Goal: Download file/media

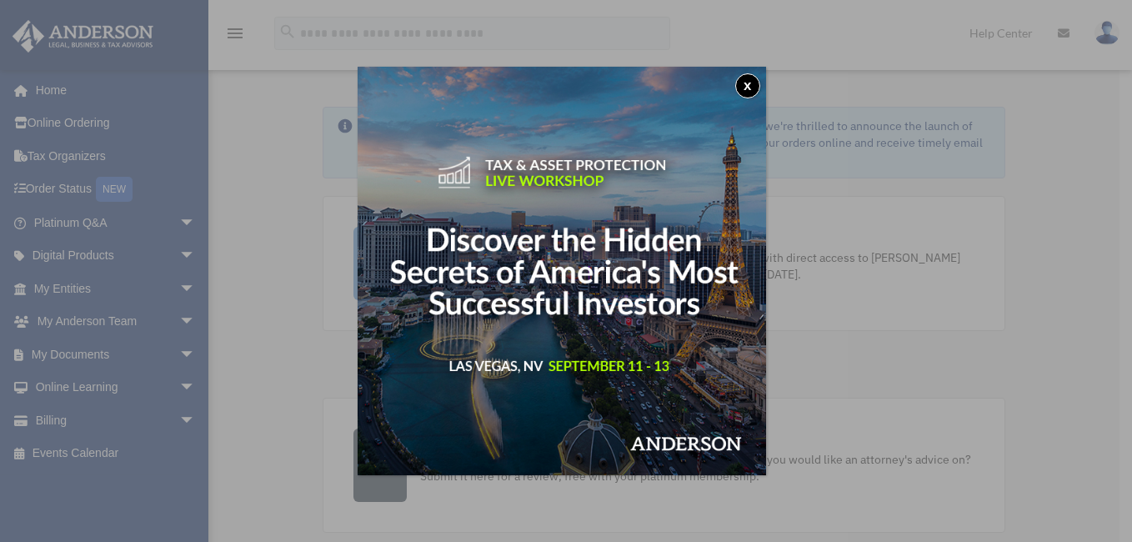
click at [753, 87] on button "x" at bounding box center [747, 85] width 25 height 25
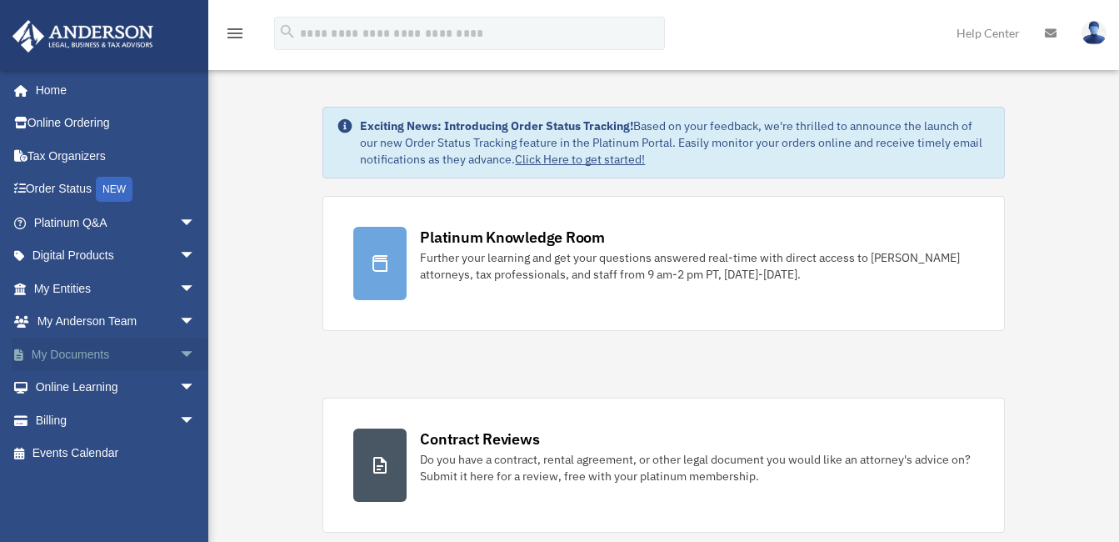
click at [179, 351] on span "arrow_drop_down" at bounding box center [195, 355] width 33 height 34
click at [82, 385] on link "Box" at bounding box center [122, 387] width 198 height 33
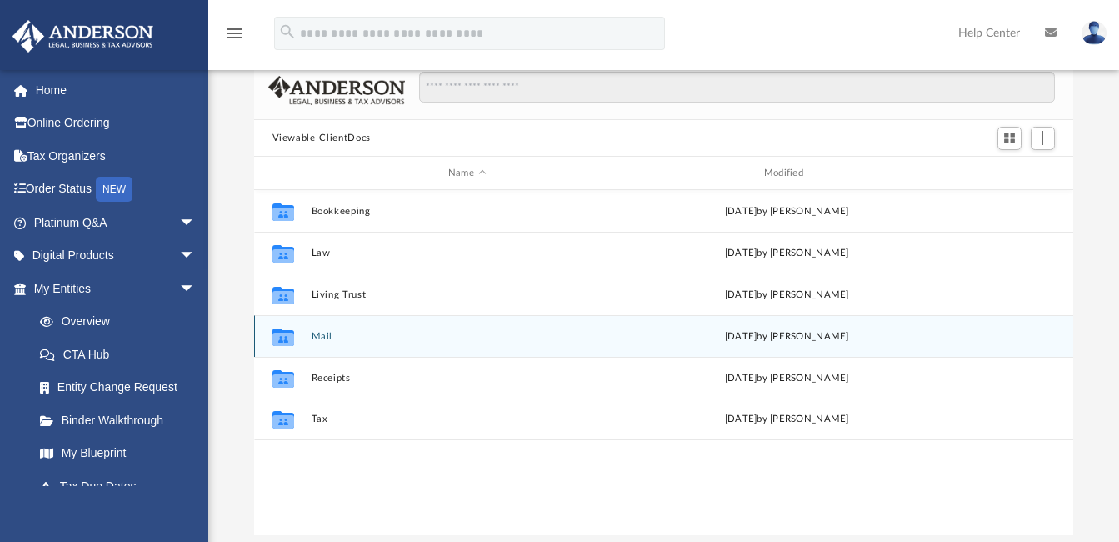
scroll to position [167, 0]
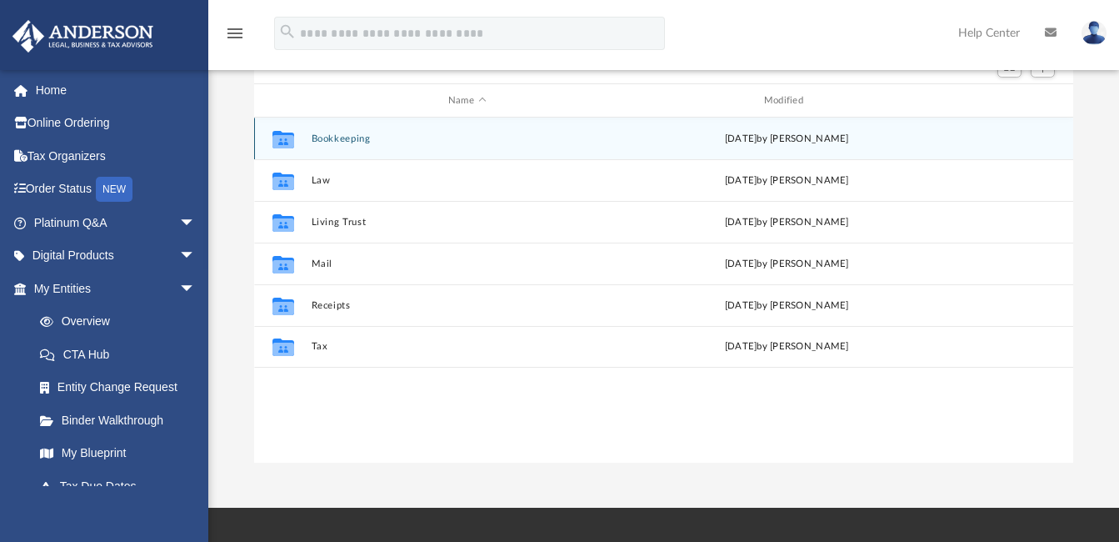
click at [338, 135] on button "Bookkeeping" at bounding box center [467, 138] width 313 height 11
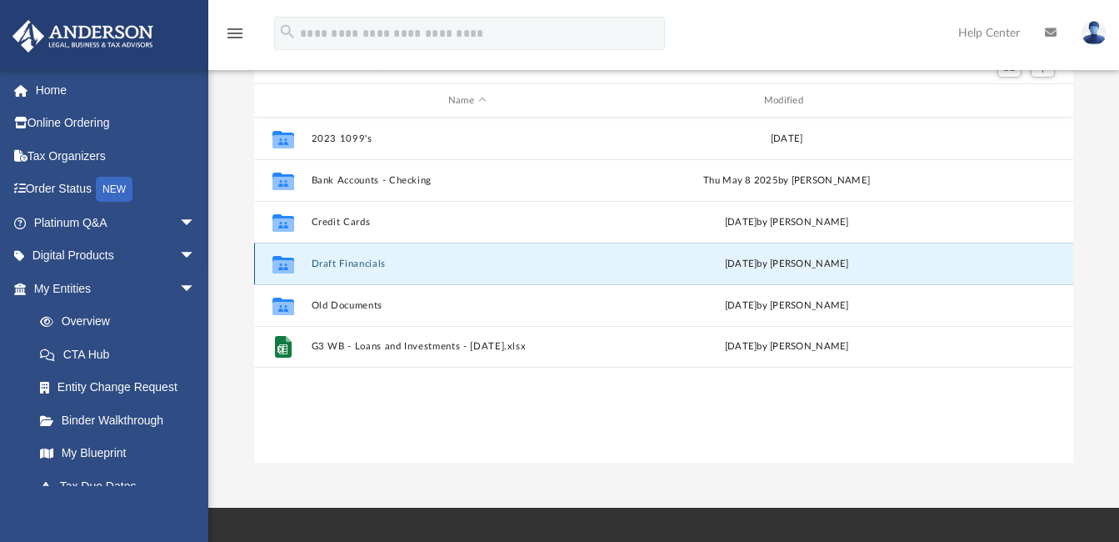
click at [334, 262] on button "Draft Financials" at bounding box center [467, 263] width 313 height 11
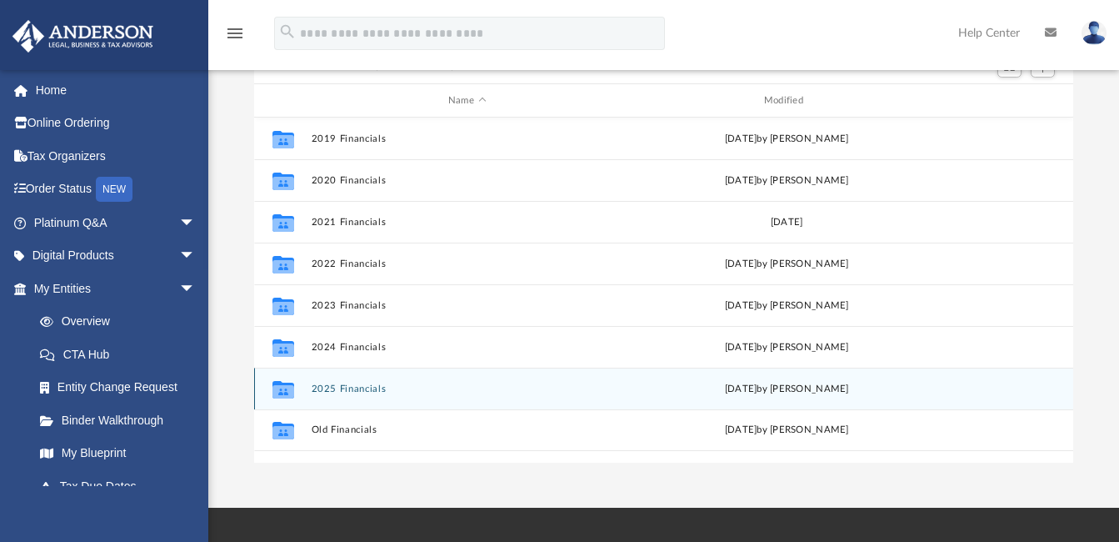
click at [341, 384] on button "2025 Financials" at bounding box center [467, 388] width 313 height 11
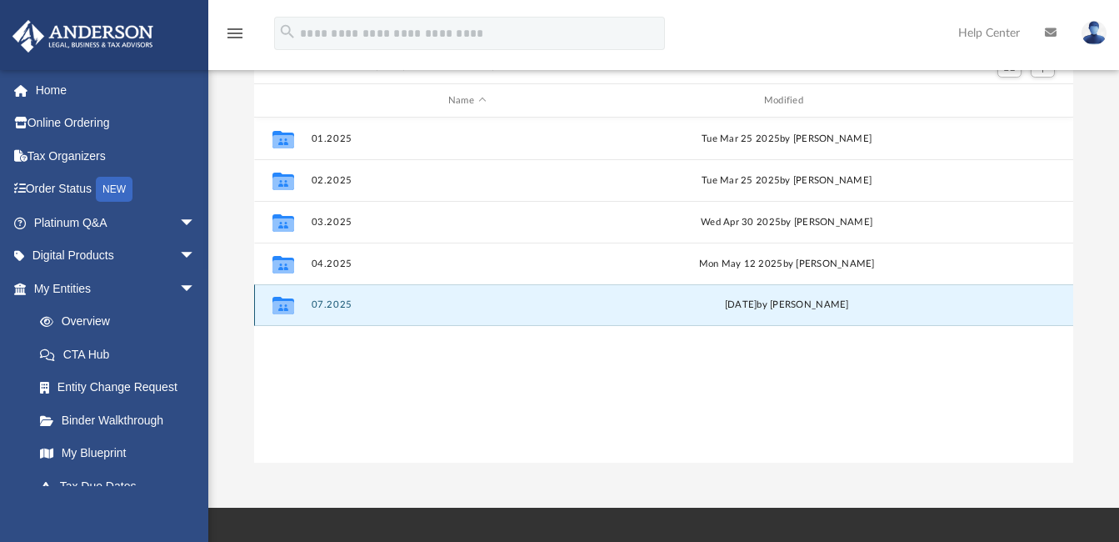
click at [337, 303] on button "07.2025" at bounding box center [467, 305] width 313 height 11
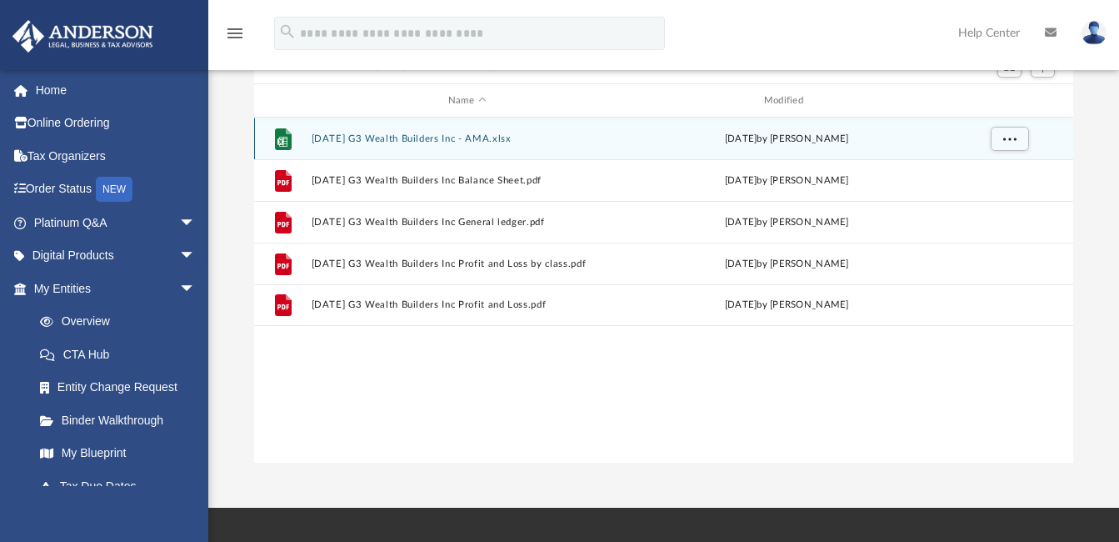
click at [398, 138] on button "2025.07.31 G3 Wealth Builders Inc - AMA.xlsx" at bounding box center [467, 138] width 313 height 11
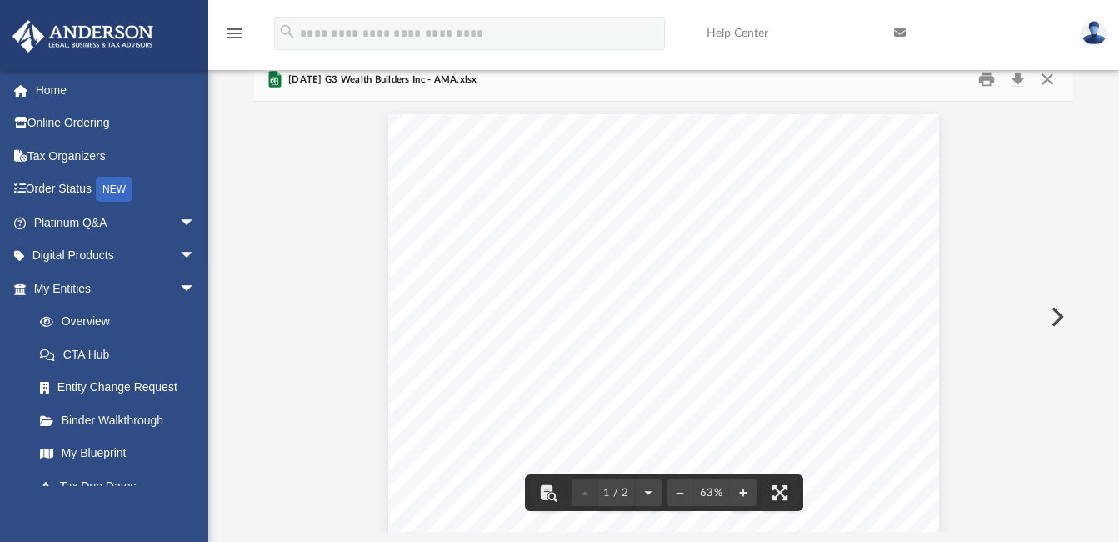
scroll to position [0, 0]
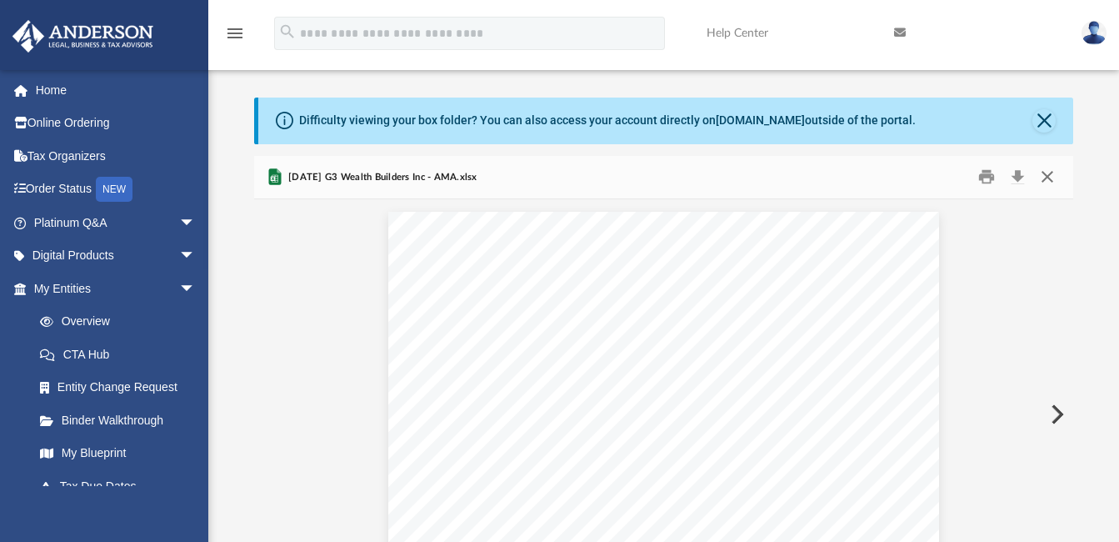
click at [1051, 175] on button "Close" at bounding box center [1048, 177] width 30 height 26
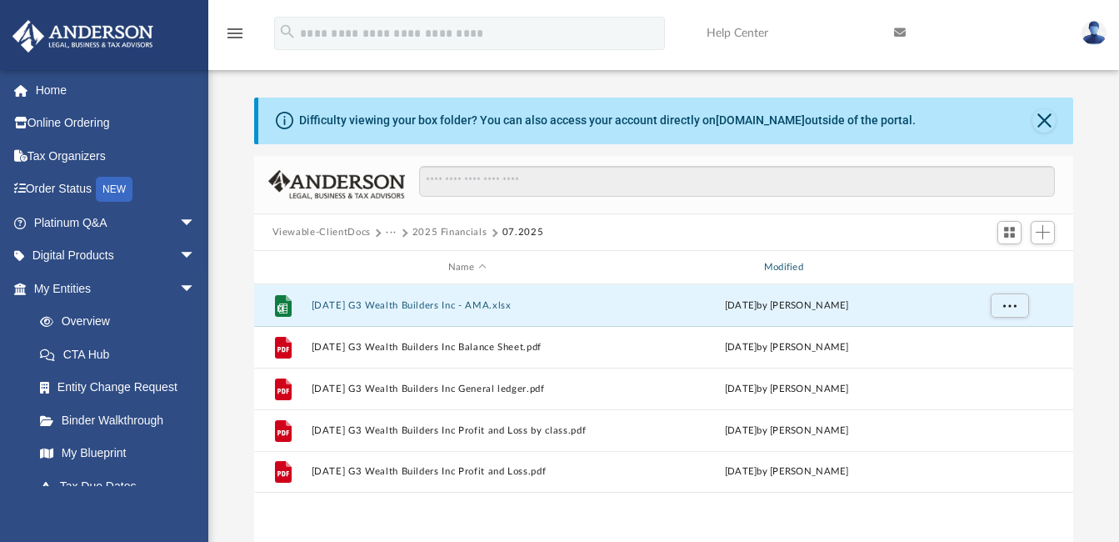
scroll to position [83, 0]
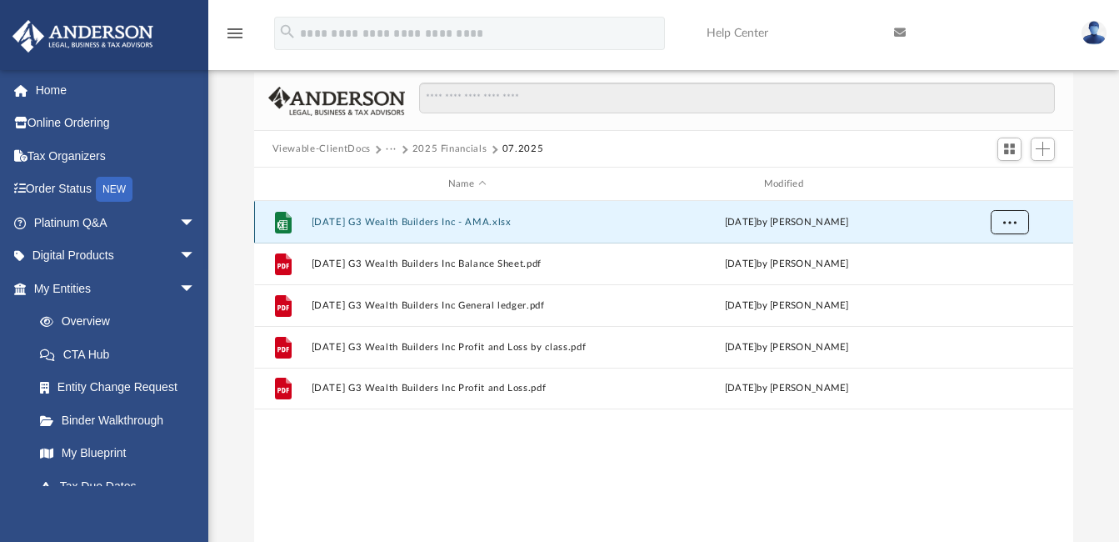
click at [1008, 218] on span "More options" at bounding box center [1009, 222] width 13 height 9
click at [953, 187] on div "id" at bounding box center [1008, 184] width 117 height 15
click at [1011, 150] on span "Switch to Grid View" at bounding box center [1010, 149] width 14 height 14
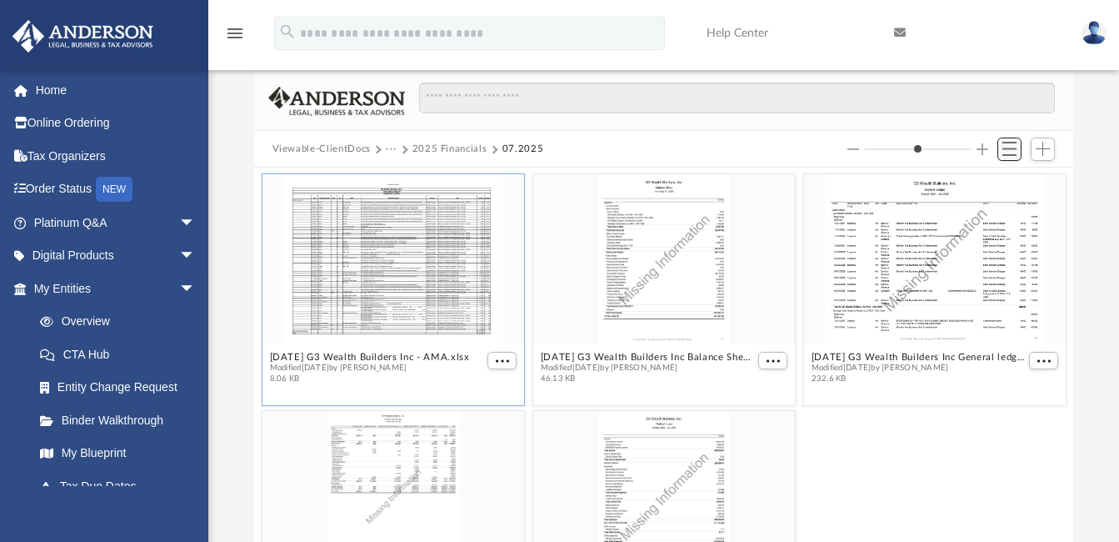
scroll to position [367, 807]
click at [1011, 150] on span "Switch to List View" at bounding box center [1010, 149] width 14 height 14
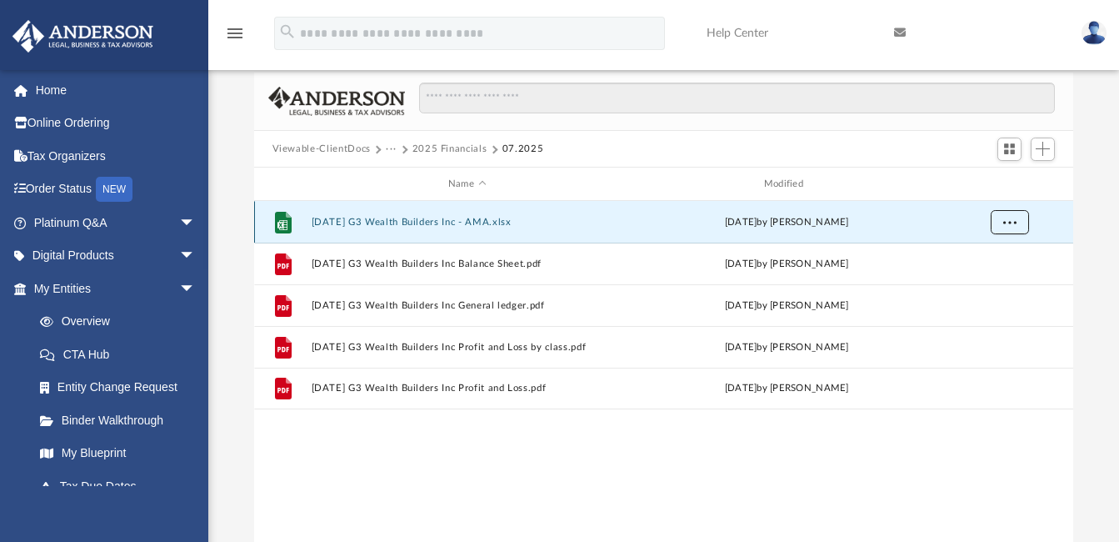
click at [1000, 218] on button "More options" at bounding box center [1009, 222] width 38 height 25
click at [990, 284] on li "Download" at bounding box center [994, 282] width 48 height 18
click at [1093, 293] on div "Difficulty viewing your box folder? You can also access your account directly o…" at bounding box center [663, 280] width 911 height 533
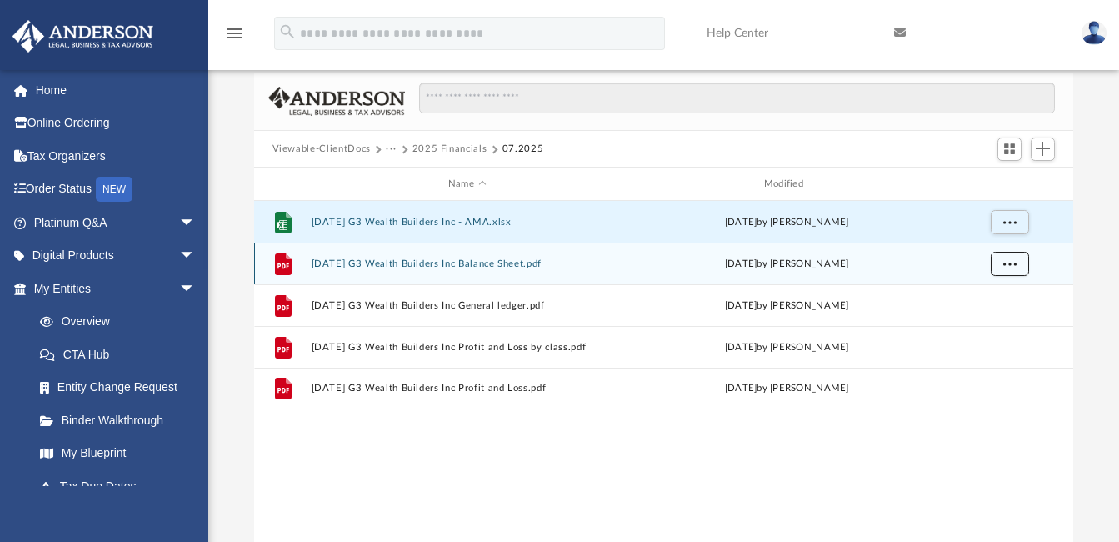
click at [1006, 265] on span "More options" at bounding box center [1009, 263] width 13 height 9
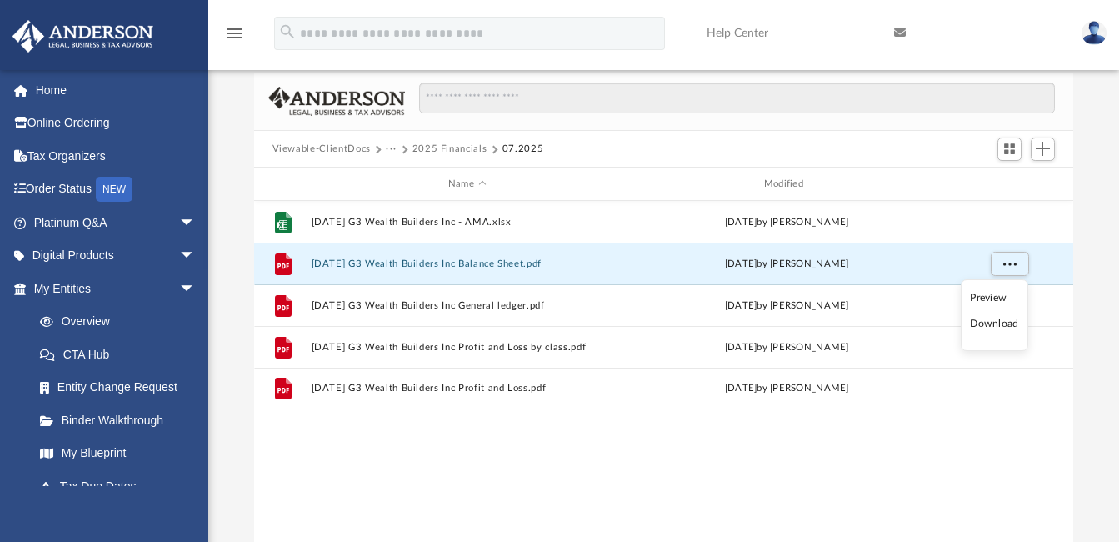
click at [979, 320] on li "Download" at bounding box center [994, 324] width 48 height 18
click at [1088, 218] on div "Difficulty viewing your box folder? You can also access your account directly o…" at bounding box center [663, 280] width 911 height 533
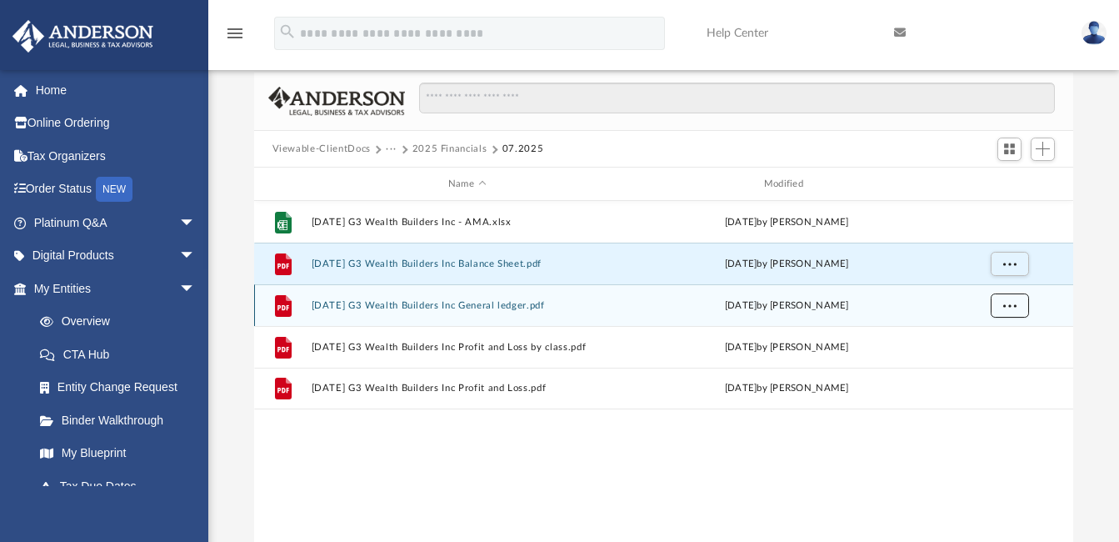
click at [1005, 306] on span "More options" at bounding box center [1009, 305] width 13 height 9
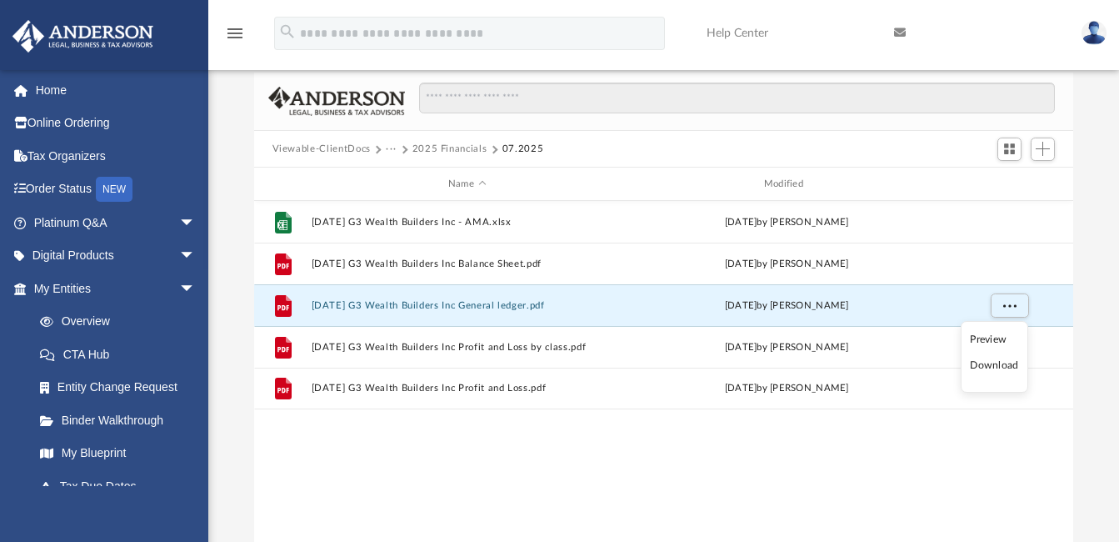
click at [981, 363] on li "Download" at bounding box center [994, 366] width 48 height 18
click at [217, 160] on div "Difficulty viewing your box folder? You can also access your account directly o…" at bounding box center [663, 280] width 911 height 533
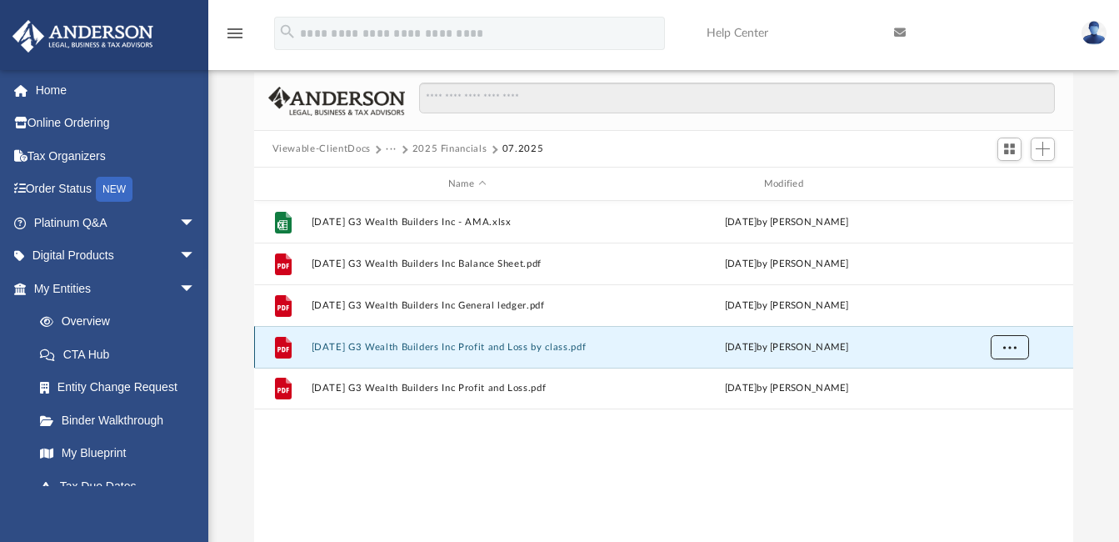
click at [1008, 343] on span "More options" at bounding box center [1009, 347] width 13 height 9
click at [978, 408] on li "Download" at bounding box center [994, 407] width 48 height 18
click at [219, 125] on div "Difficulty viewing your box folder? You can also access your account directly o…" at bounding box center [663, 280] width 911 height 533
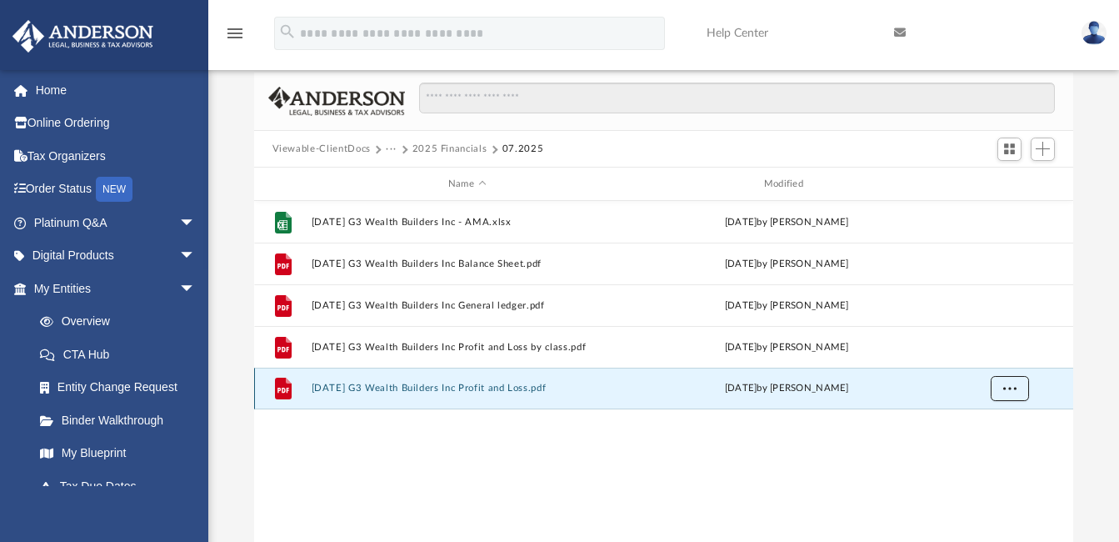
click at [1009, 387] on span "More options" at bounding box center [1009, 387] width 13 height 9
click at [985, 445] on li "Download" at bounding box center [994, 449] width 48 height 18
click at [363, 453] on div "File 2025.07.31 G3 Wealth Builders Inc - AMA.xlsx Thu Aug 28 2025 by Crystal Ma…" at bounding box center [664, 373] width 820 height 345
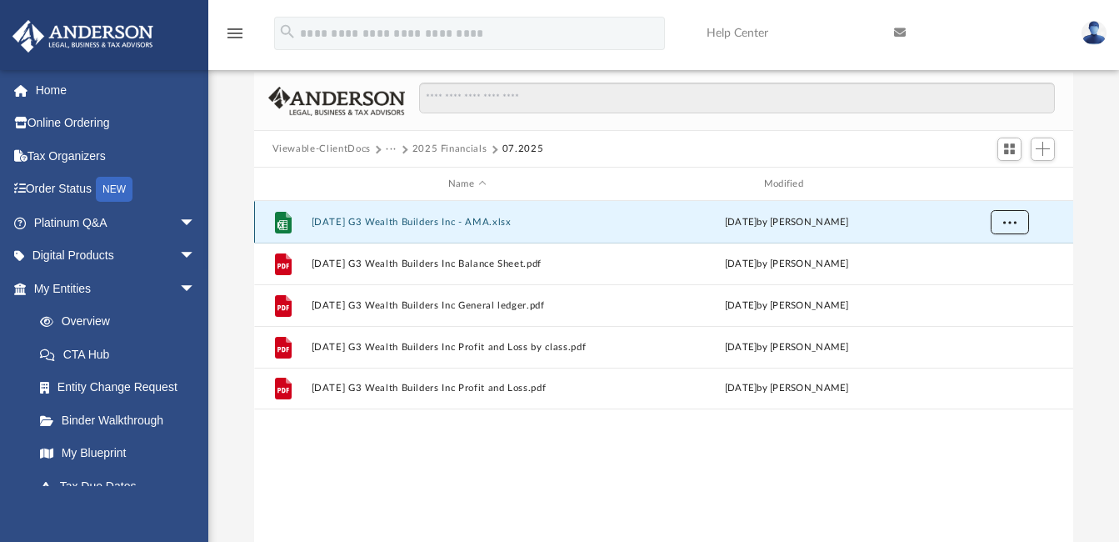
click at [1013, 221] on span "More options" at bounding box center [1009, 222] width 13 height 9
click at [980, 279] on li "Download" at bounding box center [994, 282] width 48 height 18
